Goal: Information Seeking & Learning: Learn about a topic

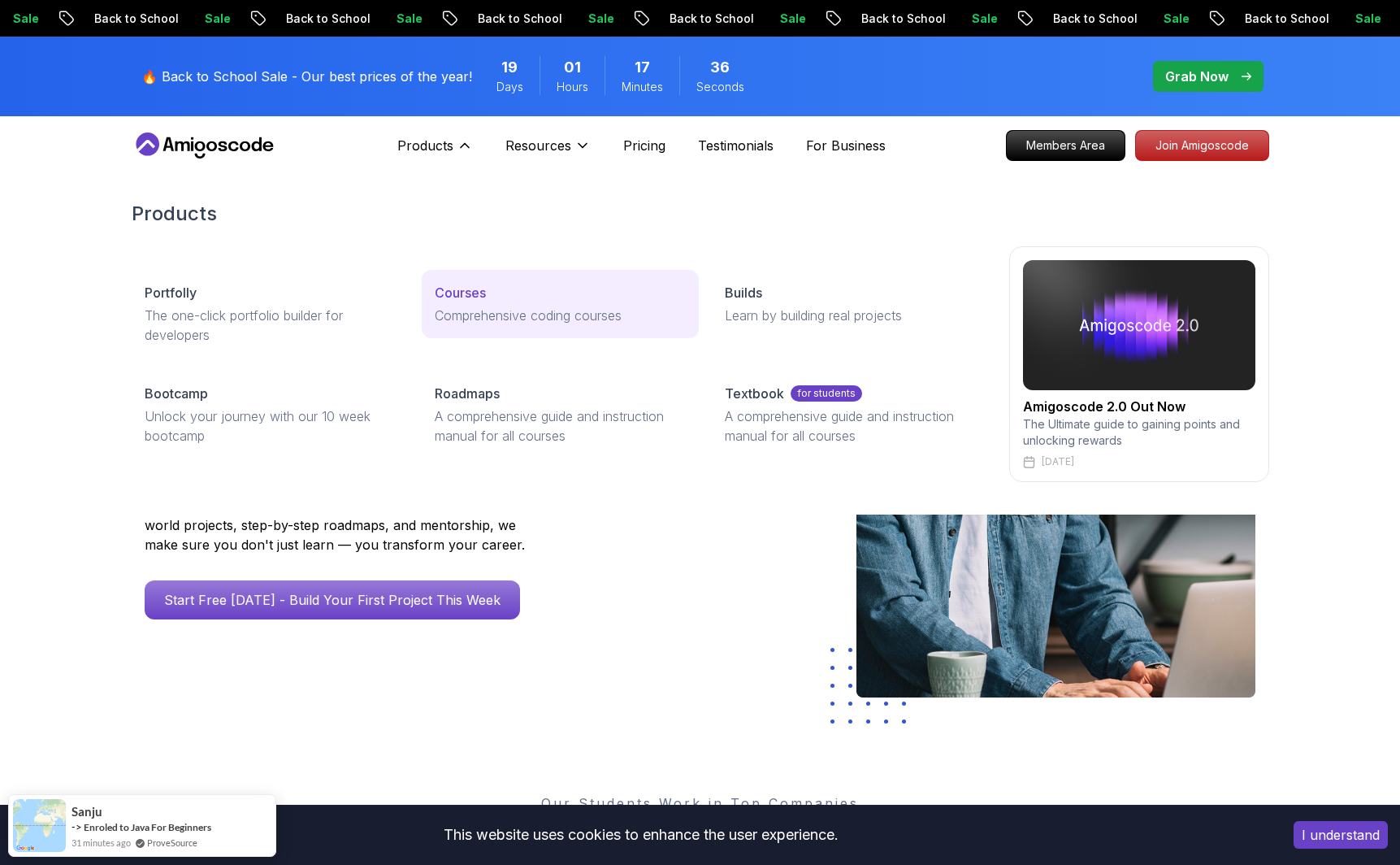
click at [447, 325] on p "Comprehensive coding courses" at bounding box center [560, 315] width 251 height 20
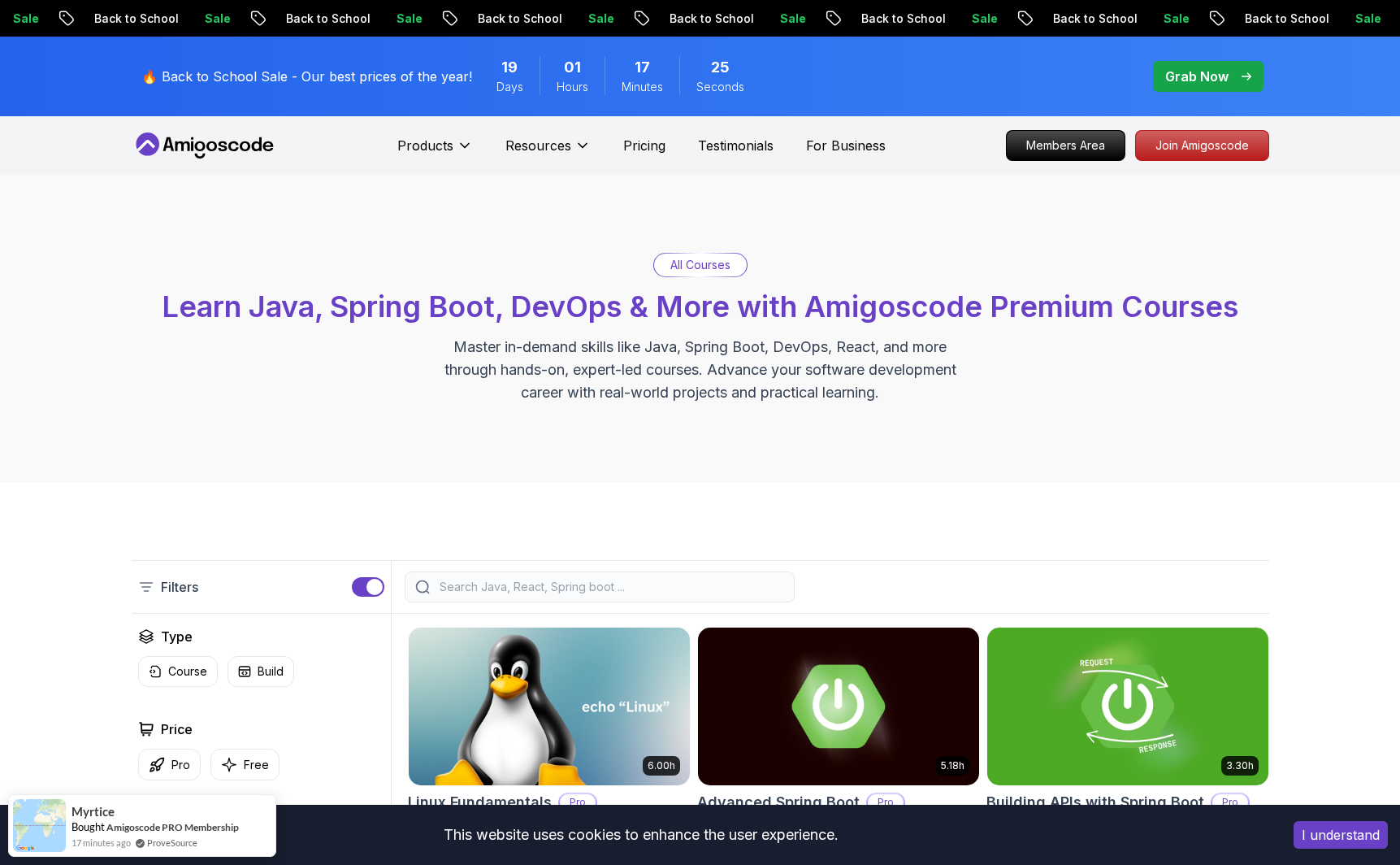
click at [936, 295] on div "All Courses Learn Java, Spring Boot, DevOps & More with Amigoscode Premium Cour…" at bounding box center [700, 328] width 1138 height 152
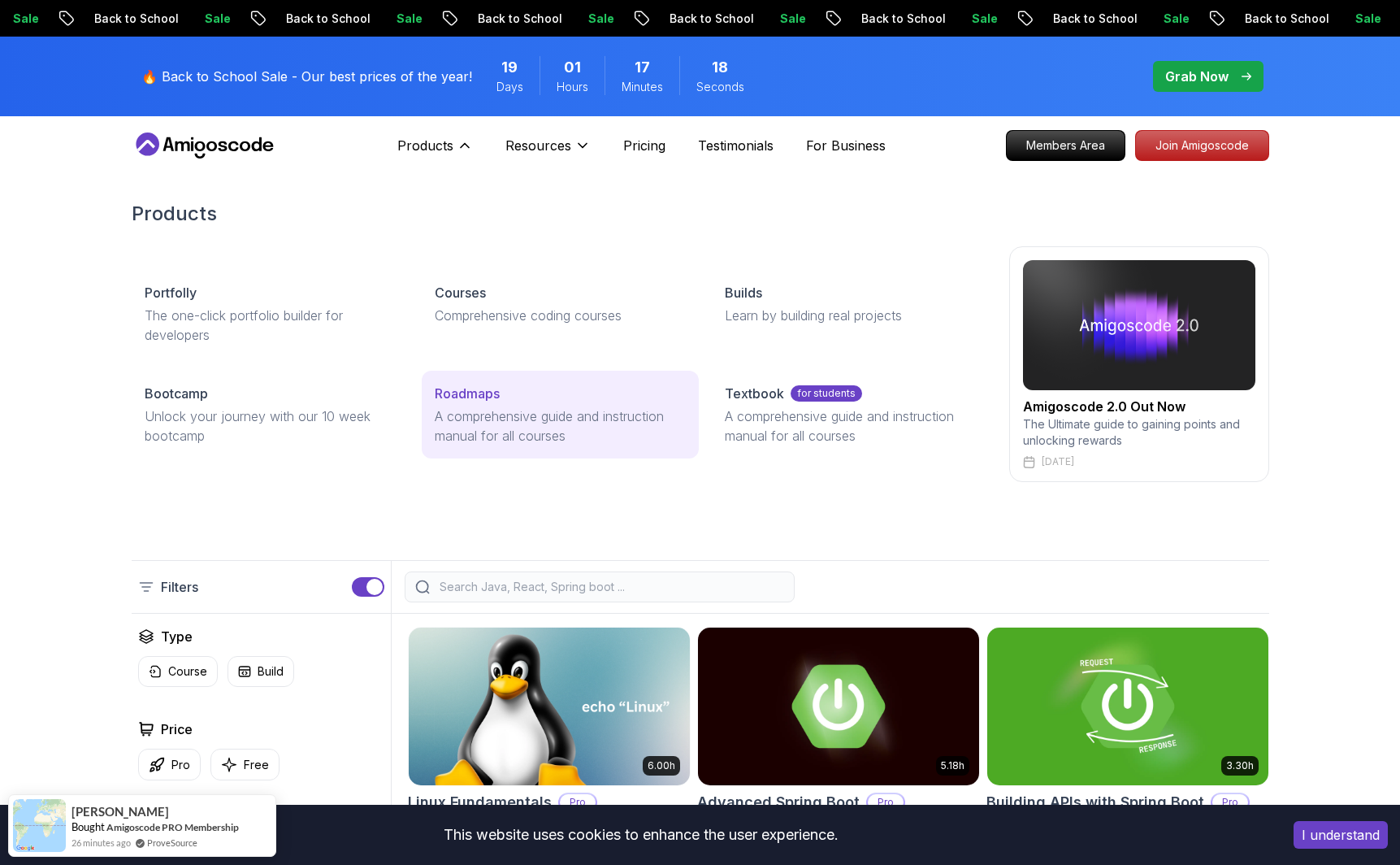
click at [467, 445] on p "A comprehensive guide and instruction manual for all courses" at bounding box center [560, 425] width 251 height 39
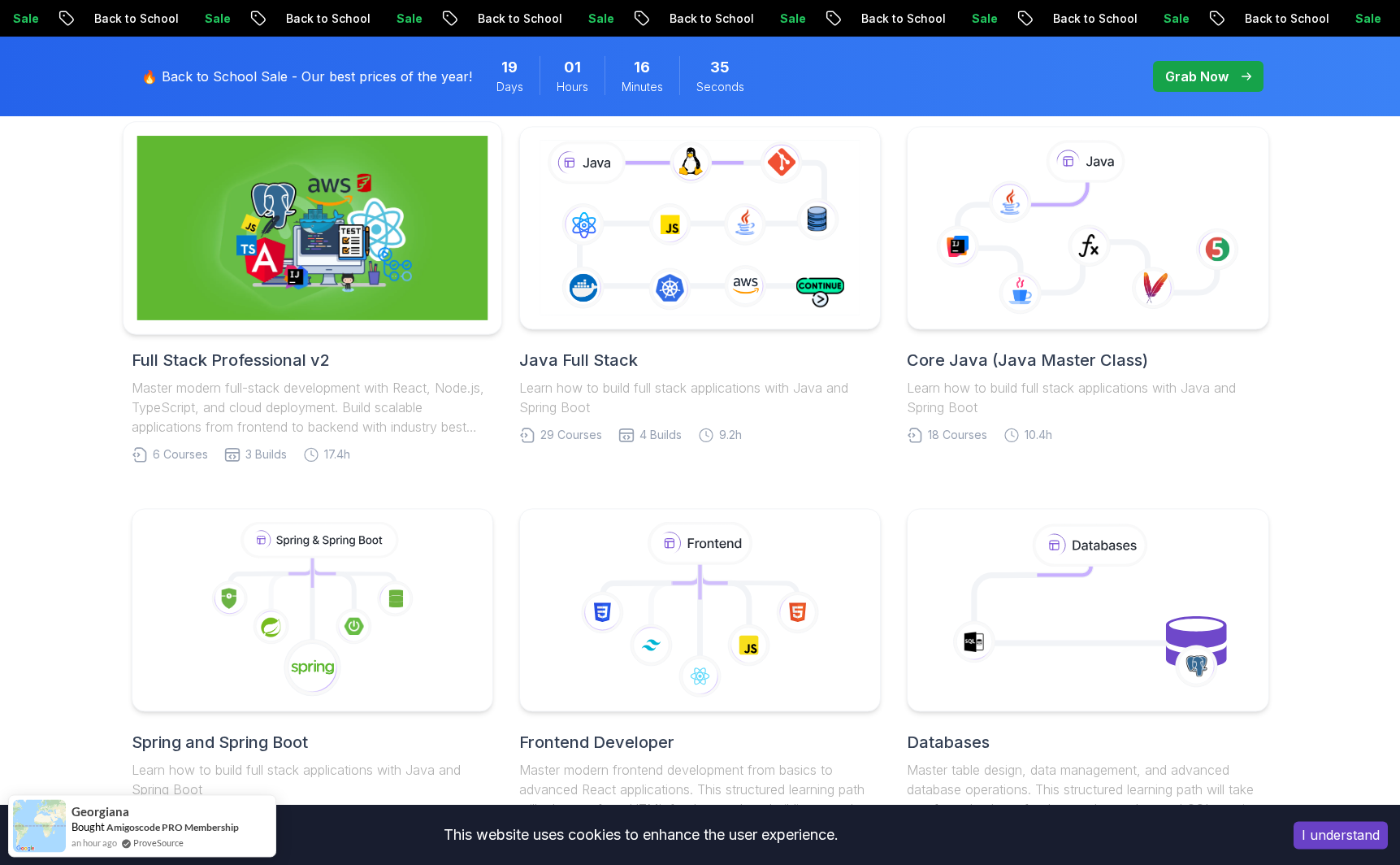
scroll to position [302, 0]
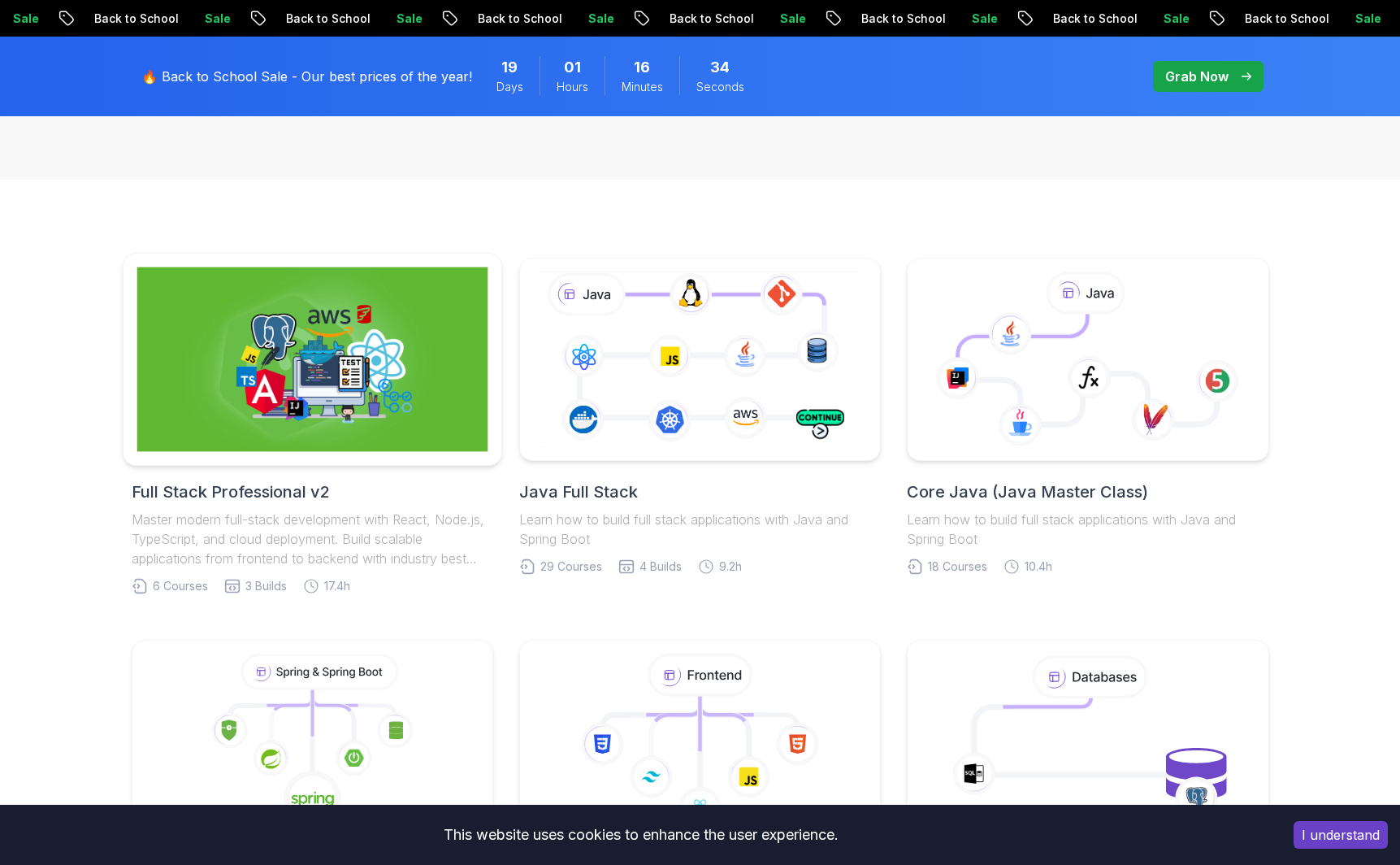
click at [263, 382] on img at bounding box center [311, 360] width 351 height 184
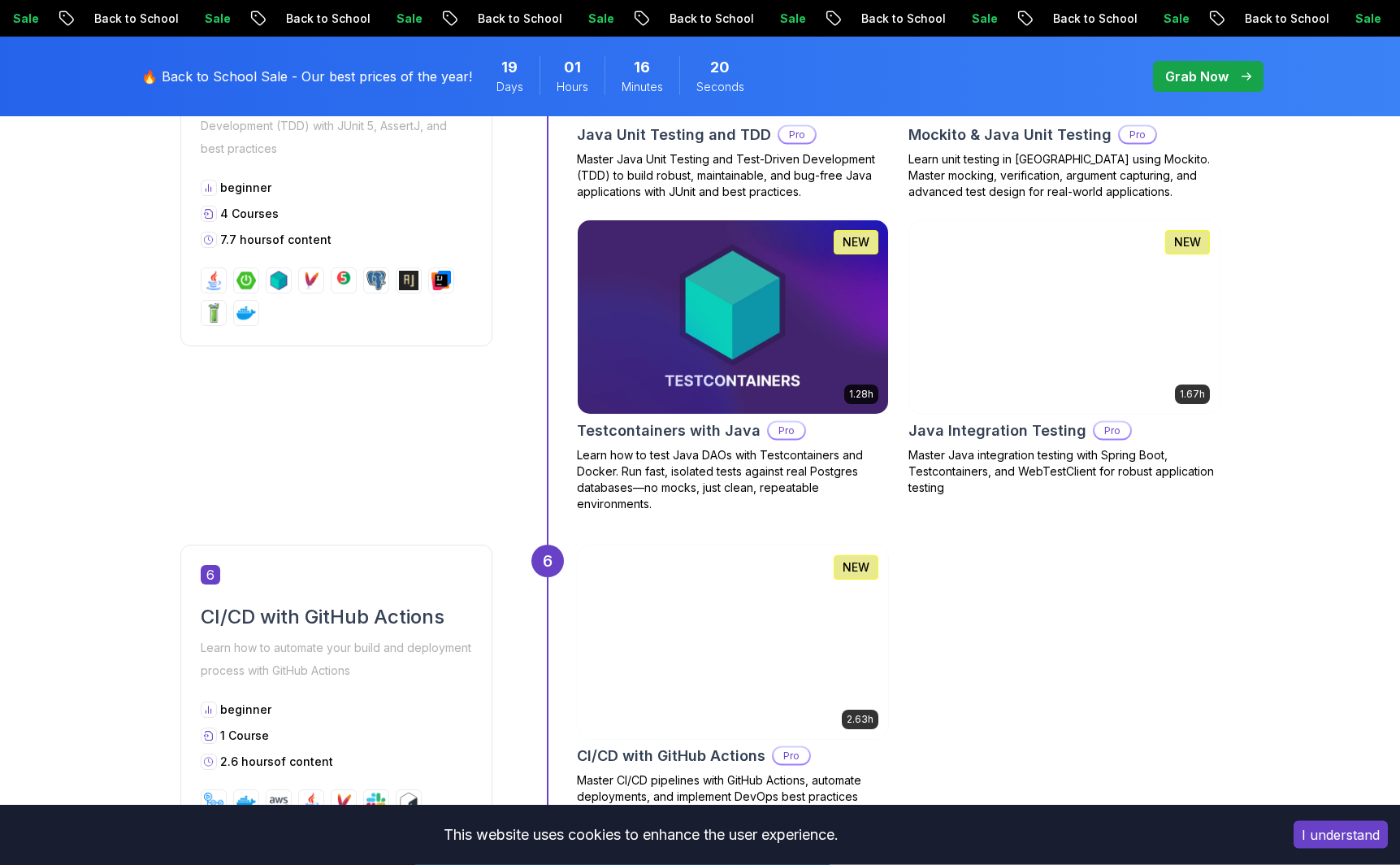
scroll to position [2341, 0]
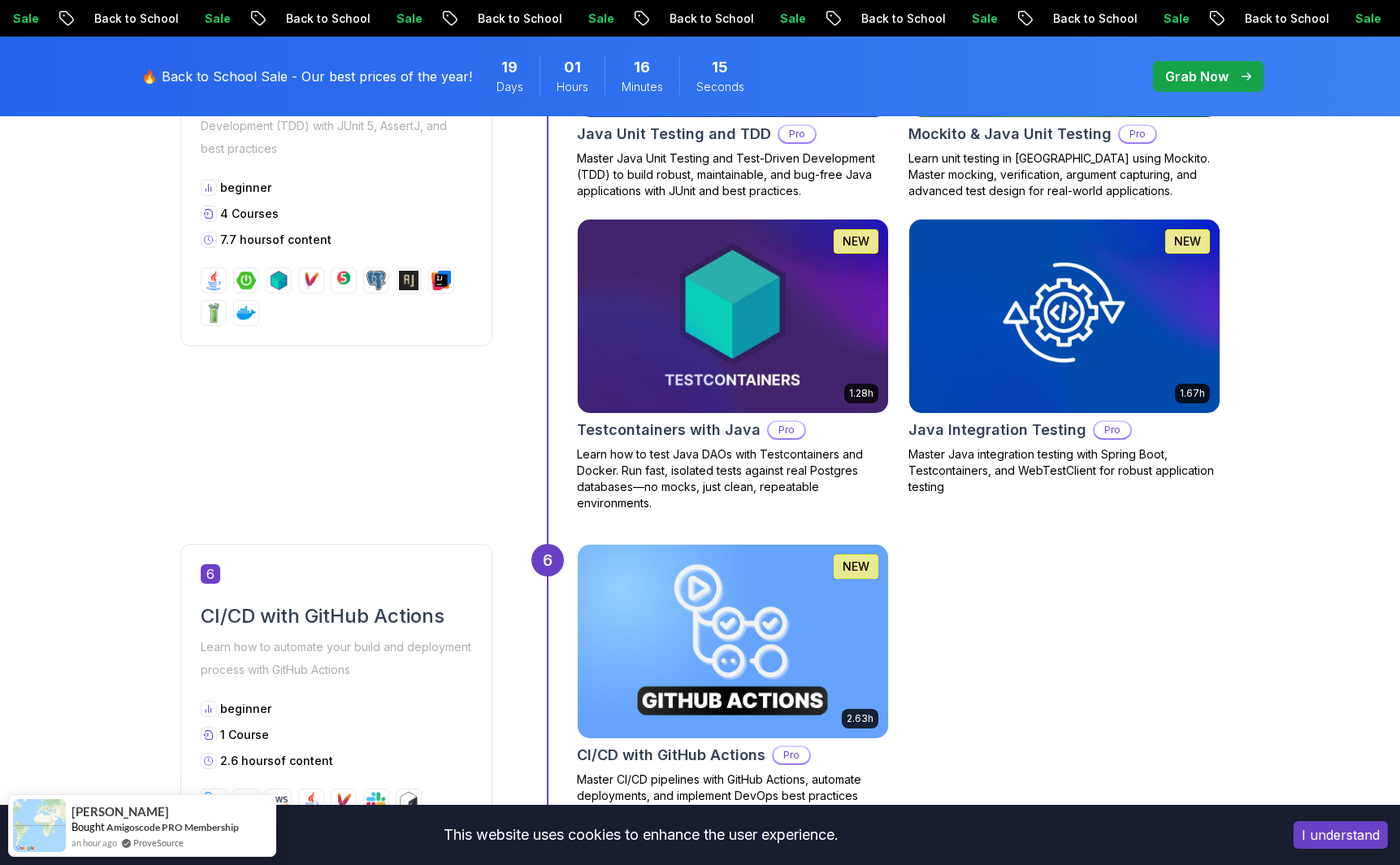
click at [736, 122] on img at bounding box center [732, 21] width 326 height 203
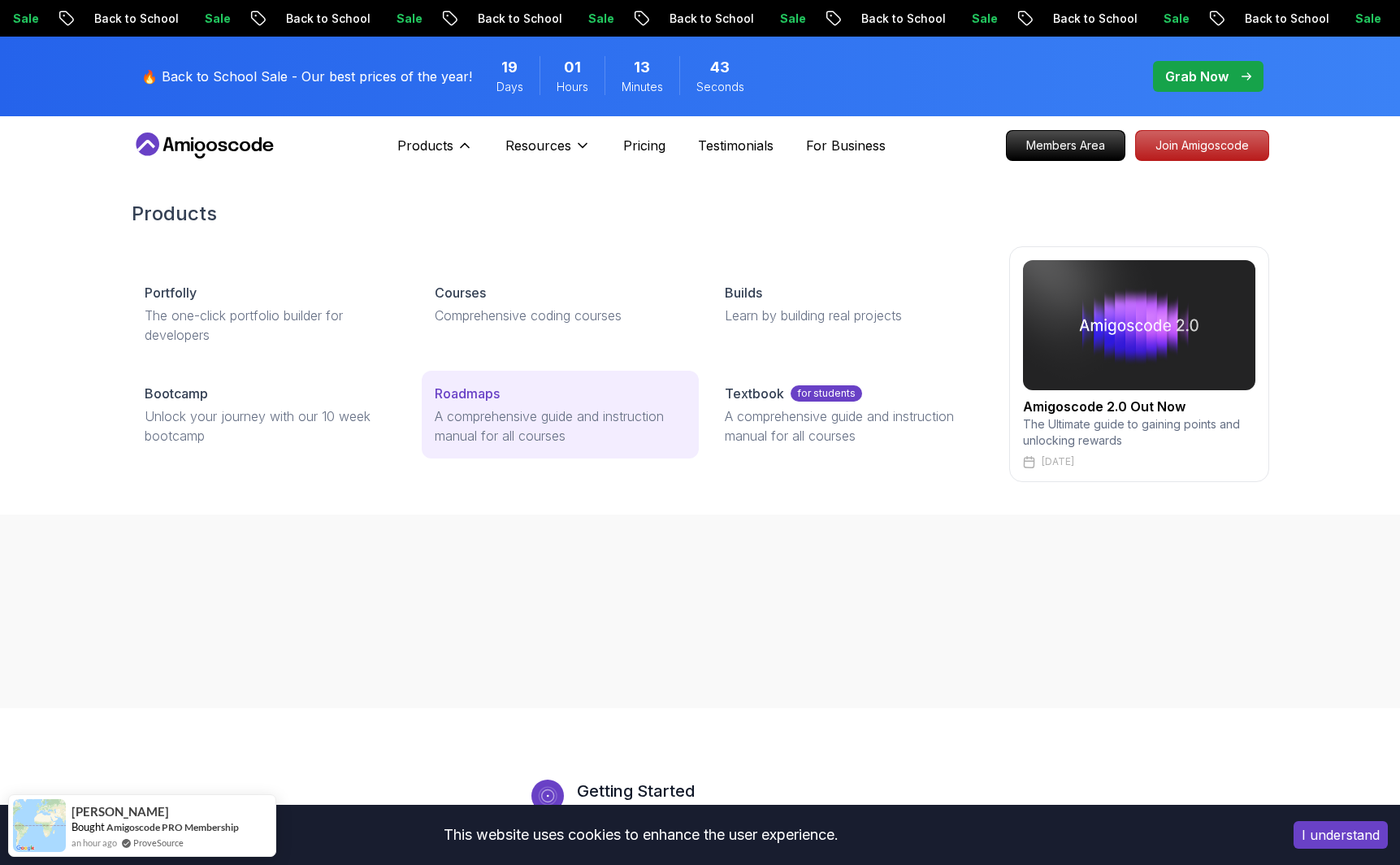
click at [468, 445] on p "A comprehensive guide and instruction manual for all courses" at bounding box center [560, 425] width 251 height 39
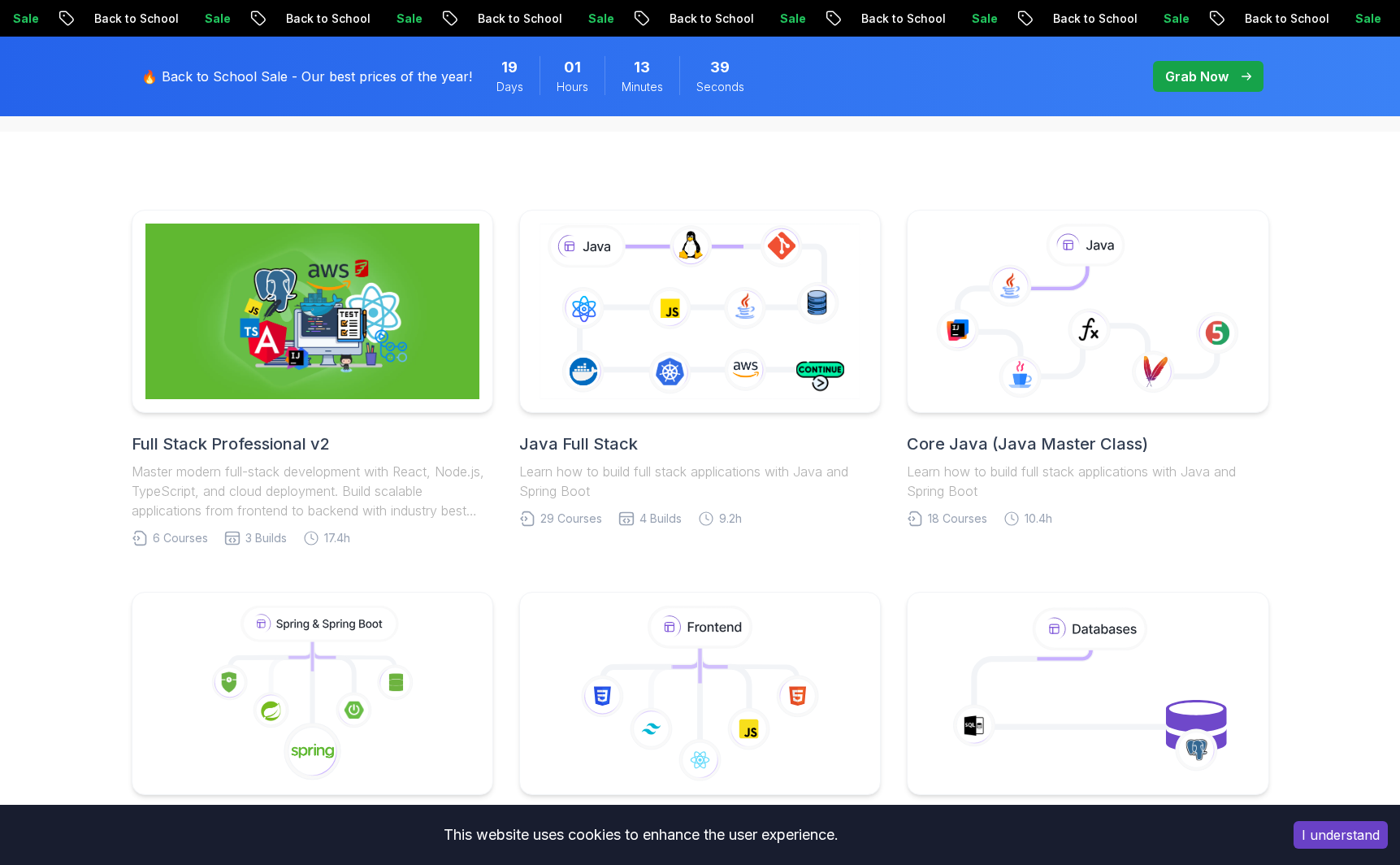
scroll to position [351, 0]
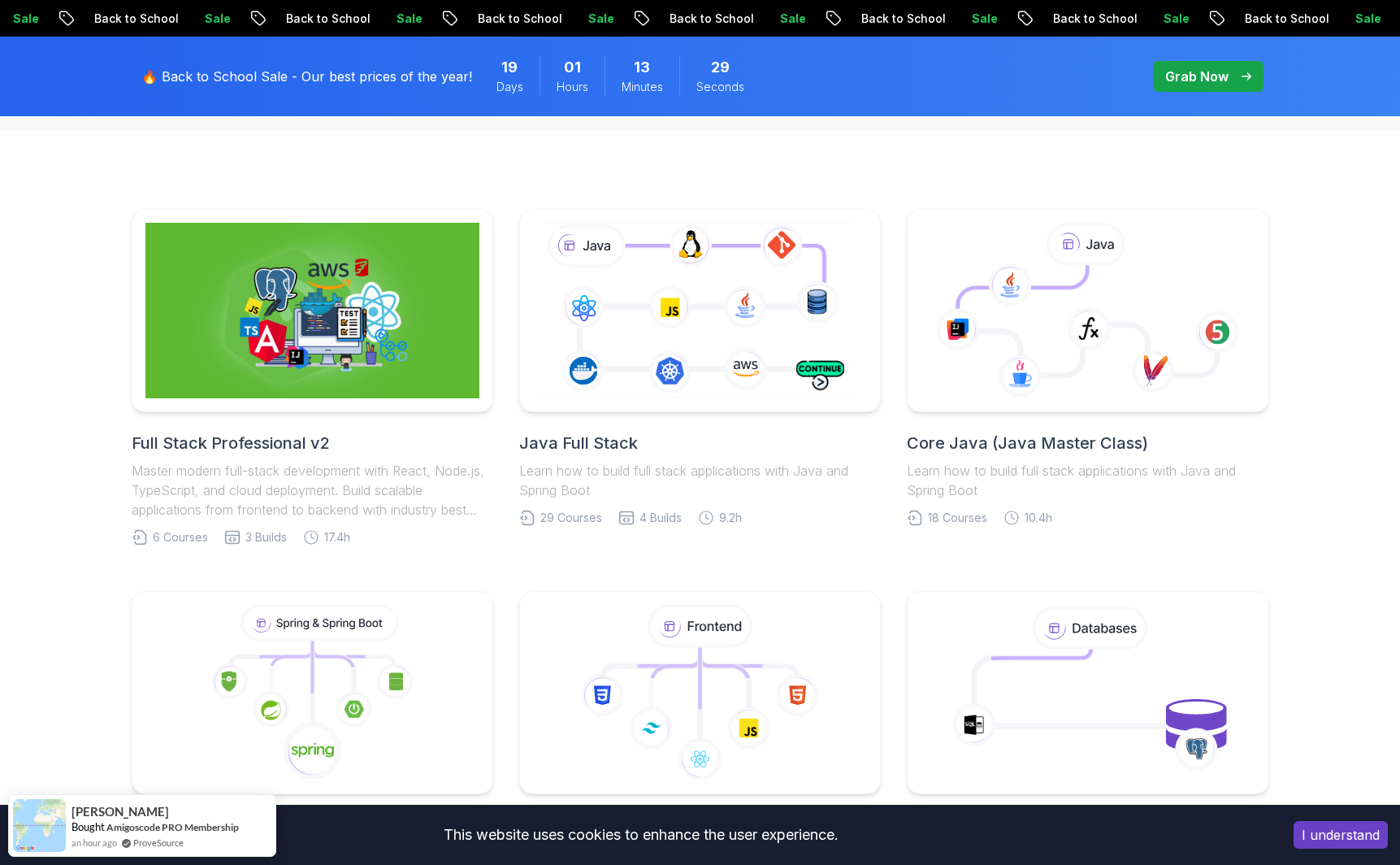
click at [1026, 500] on div "Core Java (Java Master Class) Learn how to build full stack applications with J…" at bounding box center [1088, 466] width 361 height 69
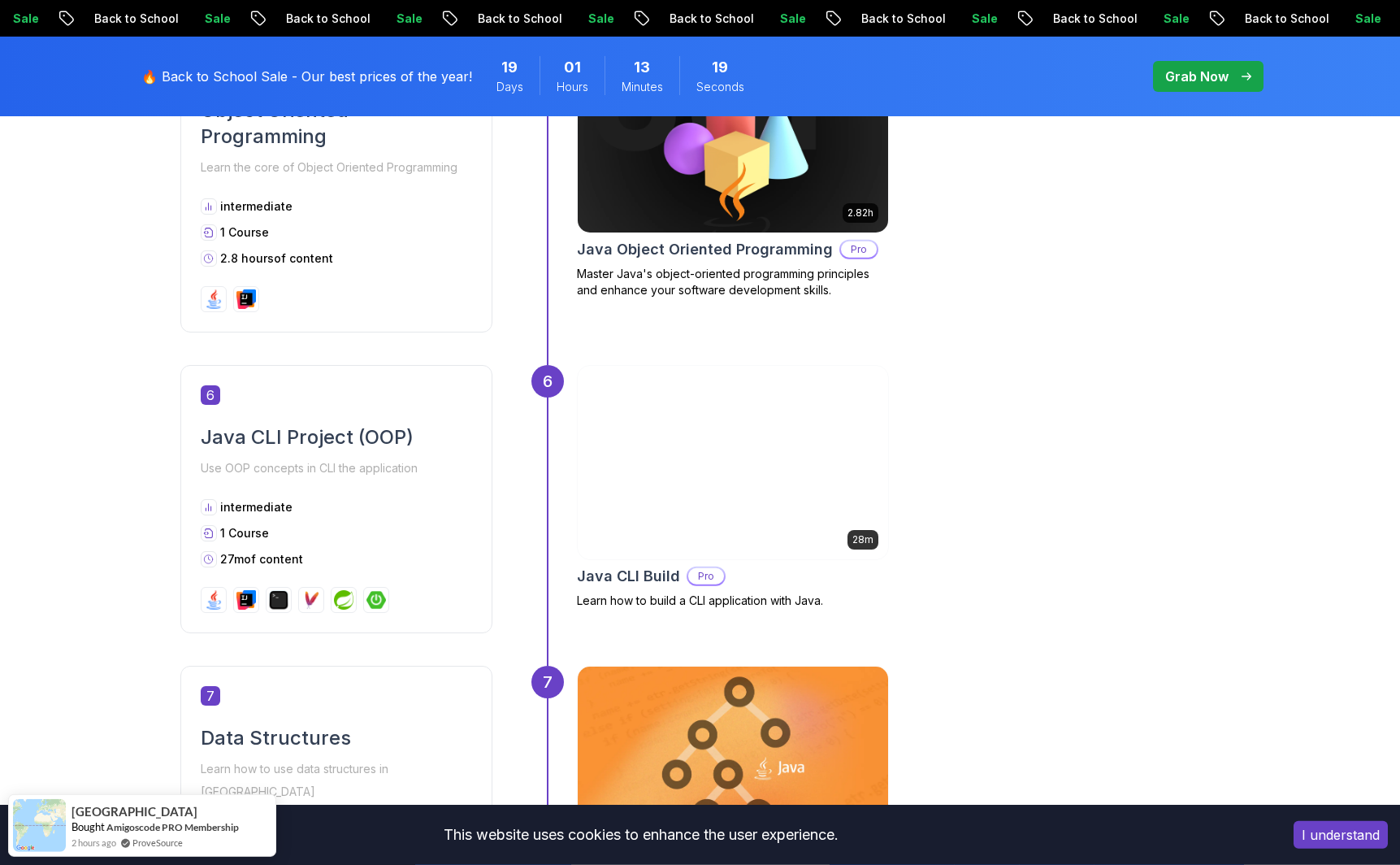
scroll to position [2224, 0]
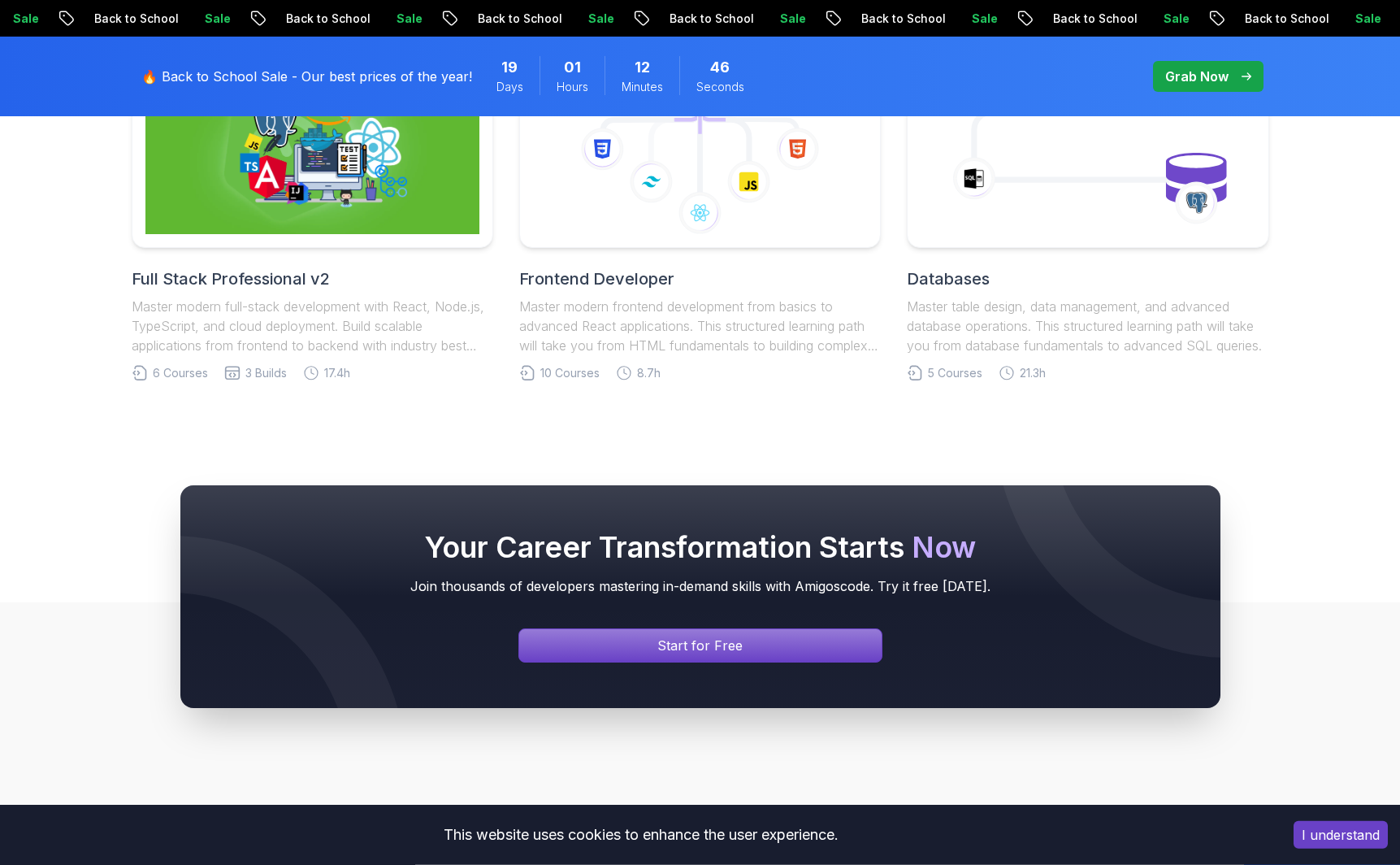
scroll to position [6320, 0]
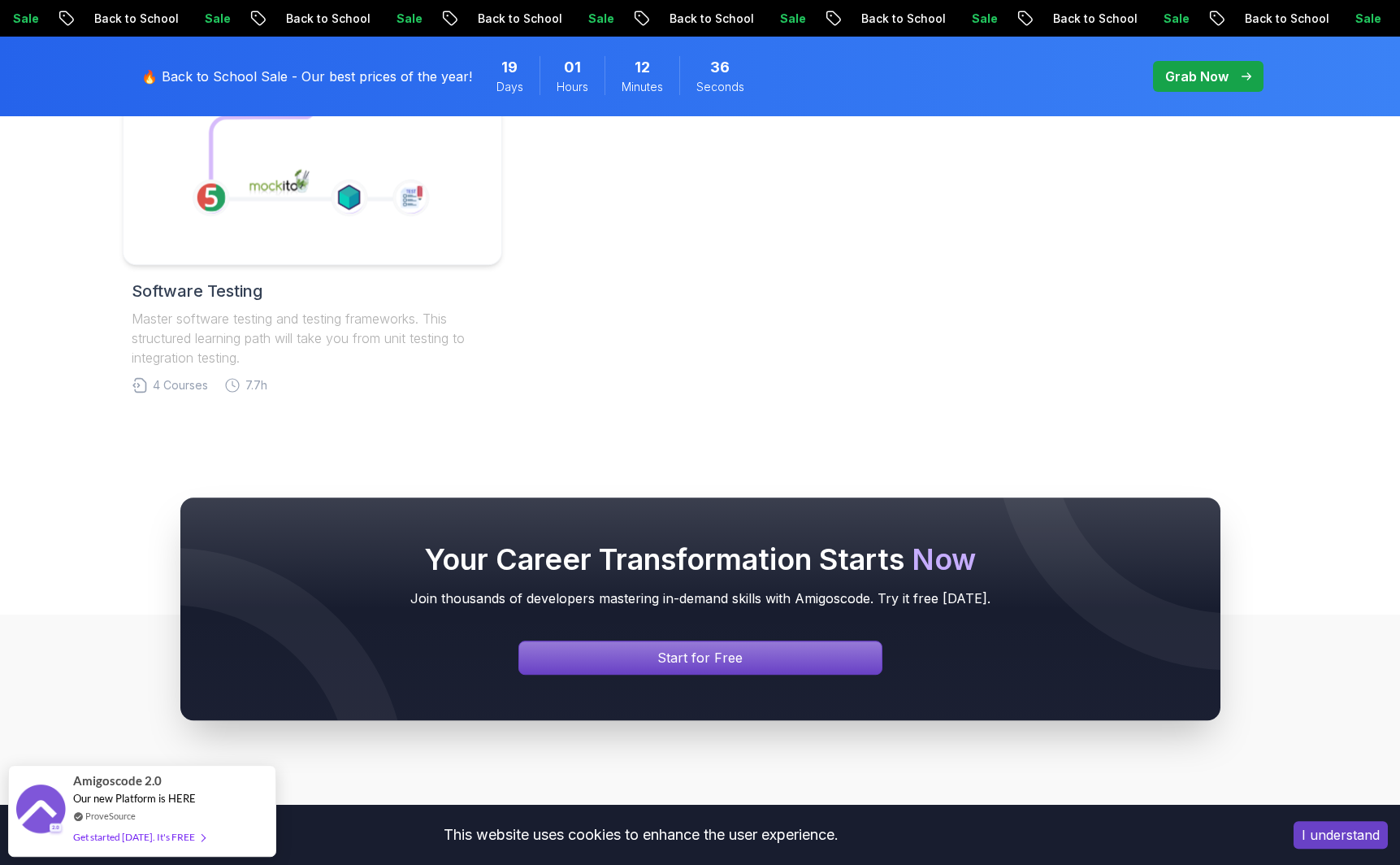
scroll to position [1288, 0]
